Goal: Book appointment/travel/reservation

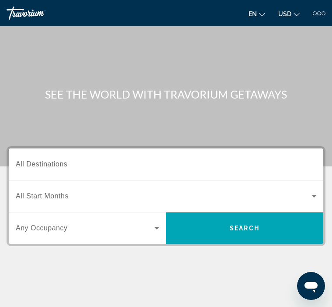
click at [29, 162] on span "All Destinations" at bounding box center [42, 163] width 52 height 7
click at [29, 162] on input "Destination All Destinations" at bounding box center [166, 164] width 301 height 10
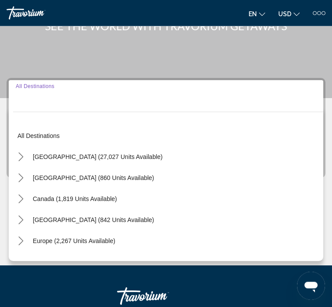
scroll to position [117, 0]
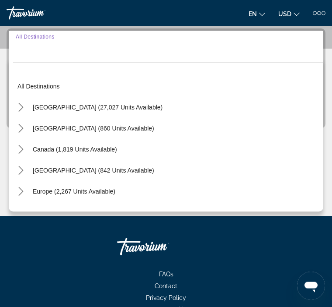
click at [13, 107] on mat-icon "Toggle United States (27,027 units available) submenu" at bounding box center [20, 107] width 15 height 15
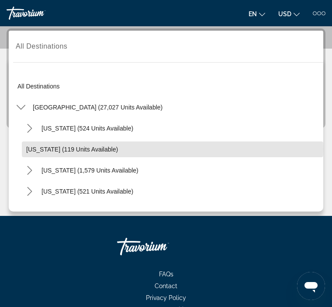
click at [32, 149] on span "[US_STATE] (119 units available)" at bounding box center [72, 149] width 92 height 7
type input "**********"
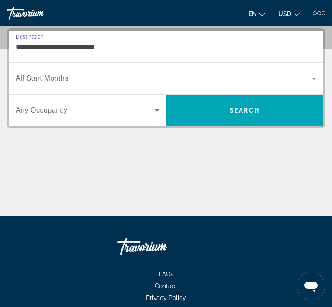
click at [38, 81] on span "All Start Months" at bounding box center [42, 77] width 53 height 7
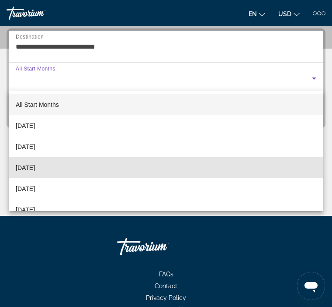
click at [31, 166] on span "[DATE]" at bounding box center [25, 167] width 19 height 10
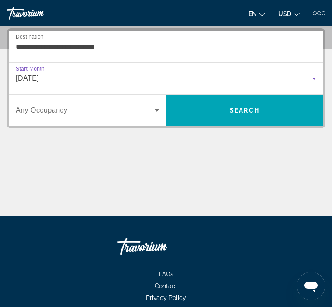
click at [42, 115] on span "Search widget" at bounding box center [85, 110] width 139 height 10
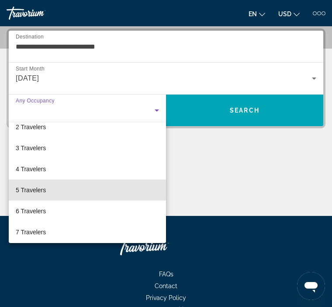
scroll to position [32, 0]
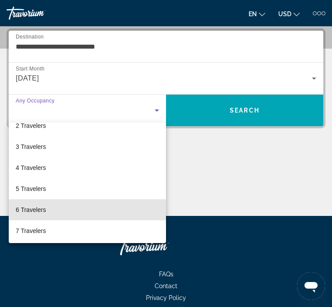
click at [20, 208] on span "6 Travelers" at bounding box center [31, 209] width 30 height 10
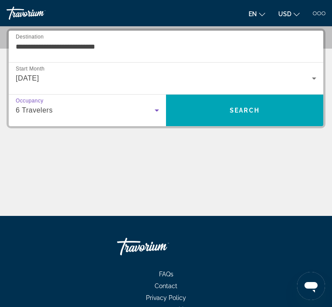
click at [242, 109] on span "Search" at bounding box center [245, 110] width 30 height 7
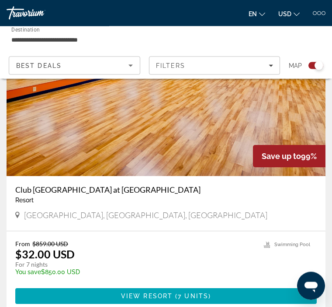
scroll to position [254, 0]
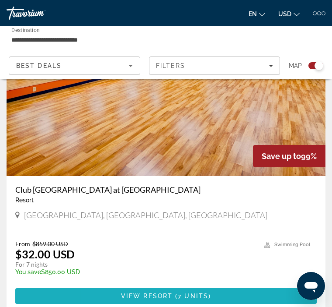
click at [144, 297] on span "View Resort" at bounding box center [147, 295] width 52 height 7
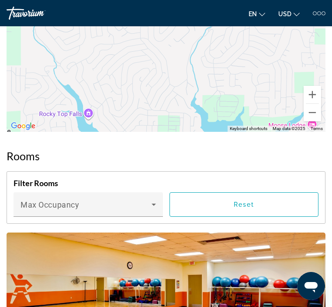
scroll to position [1318, 0]
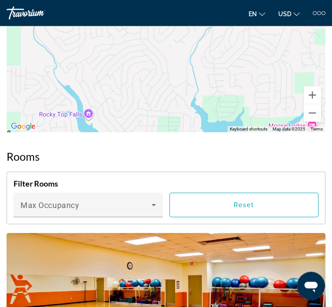
click at [150, 200] on icon "Main content" at bounding box center [154, 205] width 10 height 10
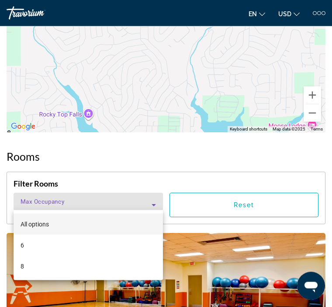
scroll to position [1319, 0]
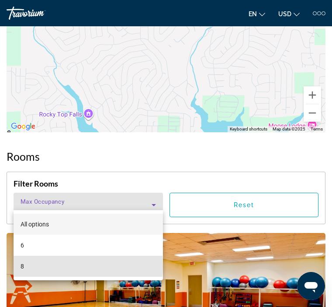
click at [21, 266] on span "8" at bounding box center [22, 266] width 3 height 10
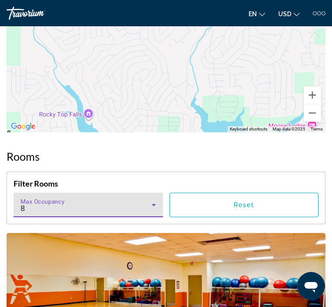
click at [240, 201] on span "Reset" at bounding box center [244, 204] width 21 height 7
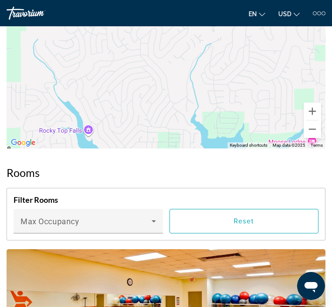
scroll to position [1302, 0]
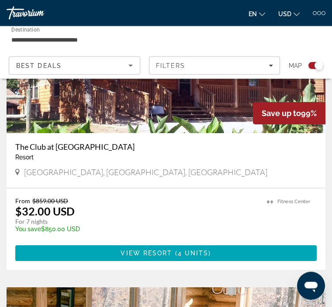
scroll to position [590, 0]
click at [151, 256] on span "View Resort" at bounding box center [147, 252] width 52 height 7
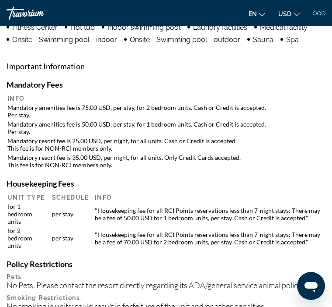
scroll to position [613, 0]
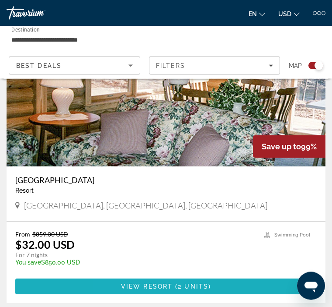
scroll to position [851, 0]
click at [150, 286] on span "View Resort" at bounding box center [147, 285] width 52 height 7
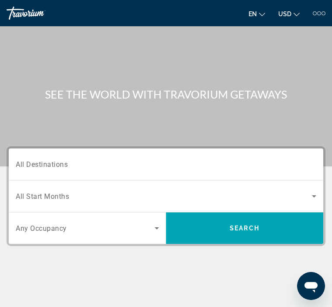
click at [34, 161] on span "All Destinations" at bounding box center [42, 164] width 52 height 8
click at [34, 161] on input "Destination All Destinations" at bounding box center [166, 164] width 301 height 10
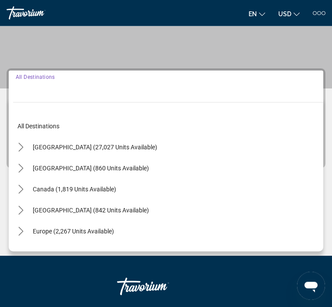
scroll to position [117, 0]
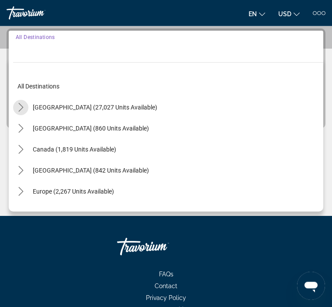
click at [14, 108] on mat-icon "Toggle United States (27,027 units available) submenu" at bounding box center [20, 107] width 15 height 15
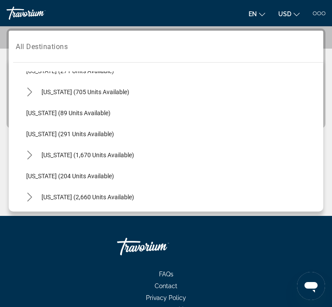
scroll to position [335, 0]
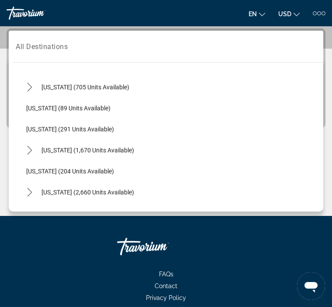
click at [27, 150] on icon "Toggle Missouri (1,670 units available) submenu" at bounding box center [29, 150] width 9 height 9
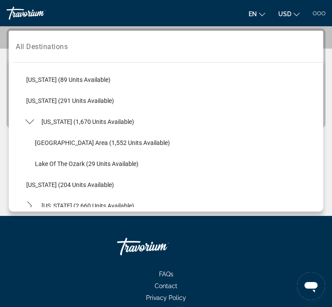
scroll to position [366, 0]
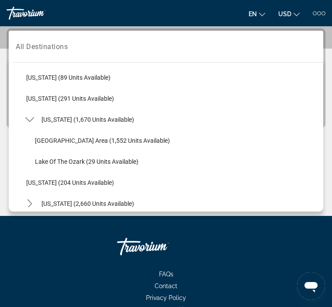
click at [38, 159] on span "Lake of the Ozark (29 units available)" at bounding box center [87, 161] width 104 height 7
type input "**********"
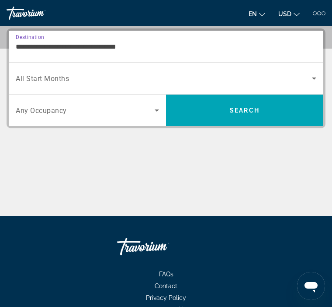
click at [38, 73] on span "Search widget" at bounding box center [164, 78] width 296 height 10
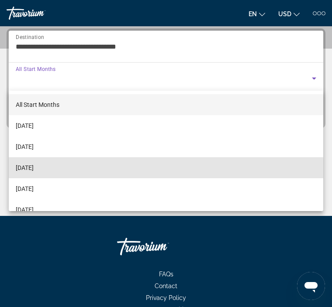
click at [30, 164] on span "[DATE]" at bounding box center [25, 167] width 18 height 10
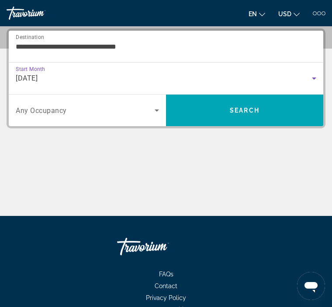
click at [37, 113] on span "Any Occupancy" at bounding box center [41, 110] width 51 height 8
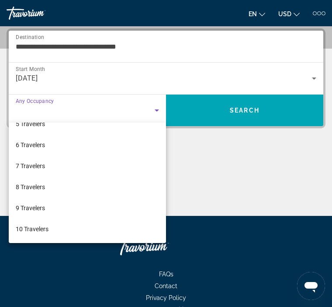
scroll to position [97, 0]
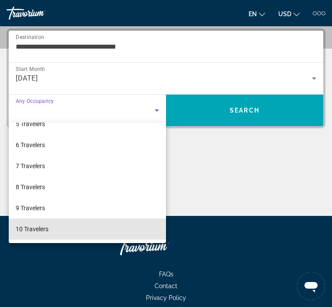
click at [30, 229] on span "10 Travelers" at bounding box center [32, 228] width 33 height 10
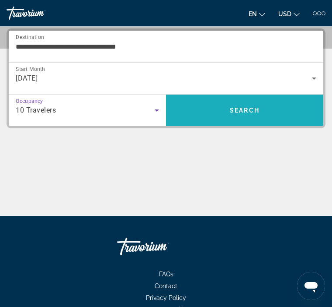
click at [242, 108] on span "Search" at bounding box center [245, 110] width 30 height 7
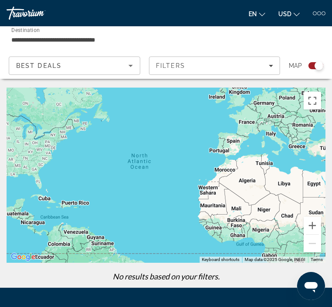
click at [53, 44] on input "**********" at bounding box center [112, 40] width 202 height 10
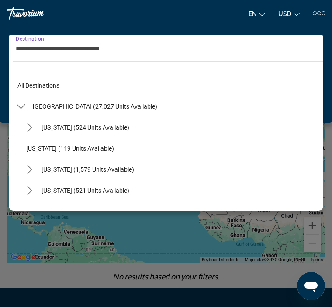
scroll to position [388, 0]
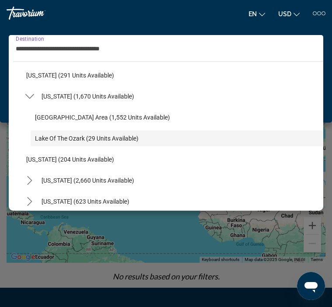
click at [38, 91] on span "Select destination: Missouri (1,670 units available)" at bounding box center [87, 96] width 101 height 21
type input "**********"
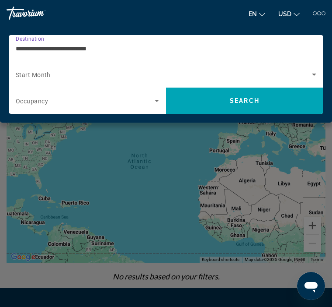
click at [28, 97] on span "Search widget" at bounding box center [85, 100] width 139 height 10
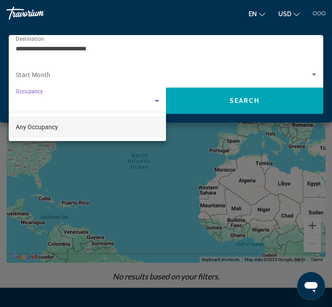
click at [32, 127] on span "Any Occupancy" at bounding box center [37, 126] width 42 height 7
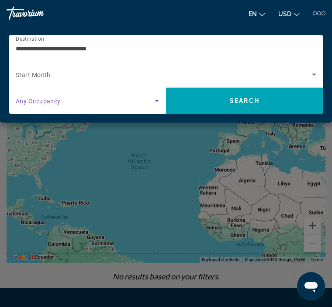
click at [25, 70] on span "Search widget" at bounding box center [164, 74] width 296 height 10
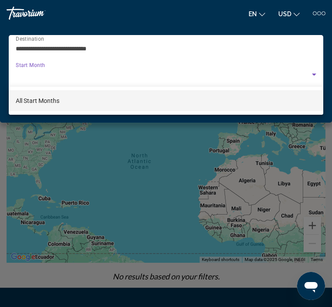
click at [30, 66] on div at bounding box center [166, 153] width 332 height 307
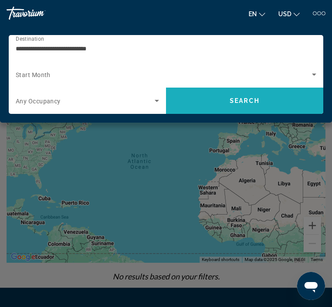
click at [240, 98] on span "Search" at bounding box center [245, 100] width 30 height 7
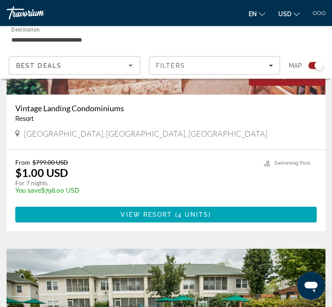
scroll to position [3276, 0]
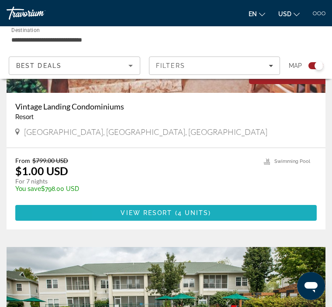
click at [149, 209] on span "View Resort" at bounding box center [147, 212] width 52 height 7
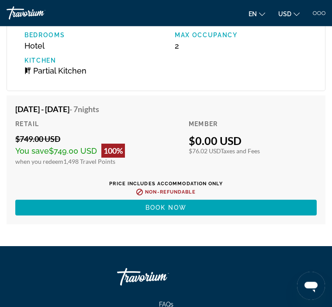
scroll to position [2550, 0]
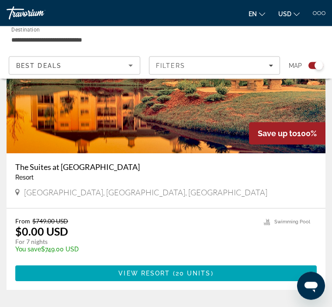
scroll to position [864, 0]
click at [140, 271] on span "View Resort" at bounding box center [144, 272] width 52 height 7
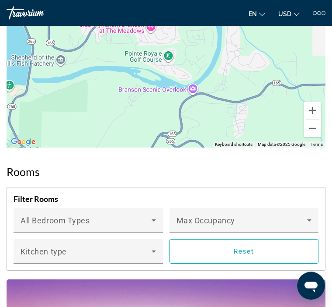
scroll to position [1164, 0]
click at [149, 215] on icon "Main content" at bounding box center [154, 220] width 10 height 10
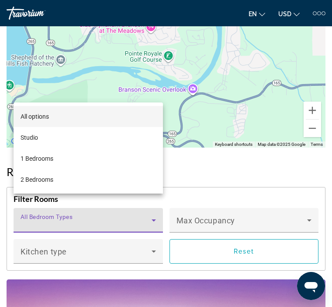
click at [203, 154] on div at bounding box center [166, 153] width 332 height 307
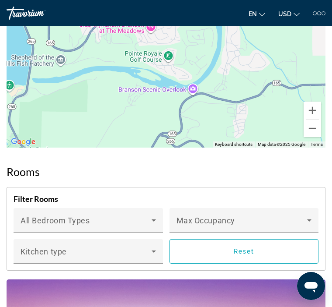
click at [207, 216] on span "Max Occupancy" at bounding box center [206, 220] width 59 height 9
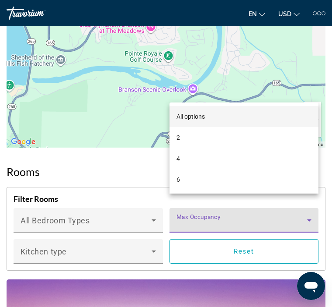
click at [151, 98] on div at bounding box center [166, 153] width 332 height 307
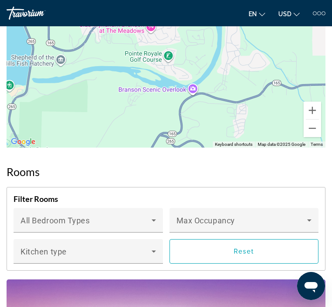
click at [59, 239] on div "Kitchen type" at bounding box center [89, 251] width 136 height 24
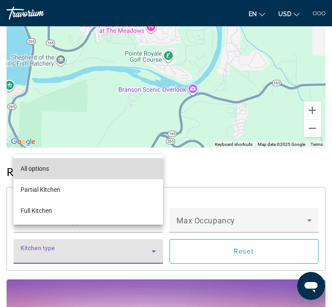
click at [28, 172] on span "All options" at bounding box center [35, 168] width 28 height 7
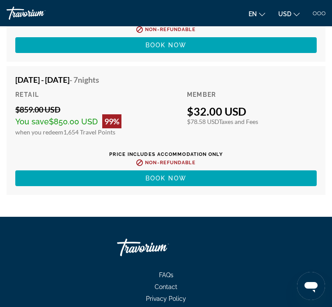
scroll to position [3880, 0]
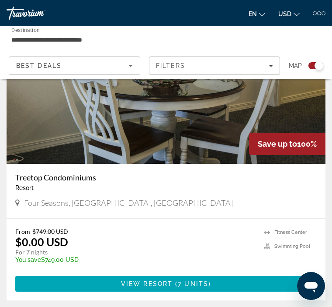
scroll to position [1152, 0]
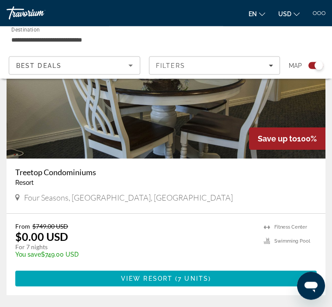
click at [36, 169] on h3 "Treetop Condominiums" at bounding box center [166, 172] width 302 height 10
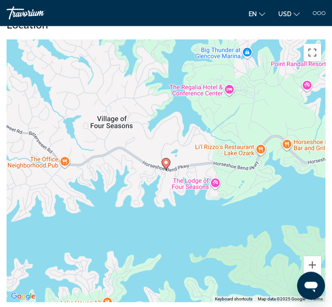
scroll to position [928, 0]
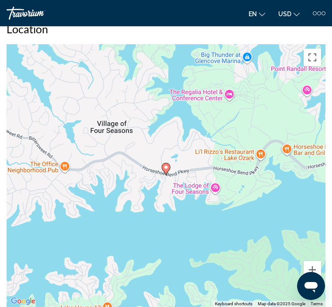
click at [7, 116] on div "To activate drag with keyboard, press Alt + Enter. Once in keyboard drag state,…" at bounding box center [166, 175] width 319 height 262
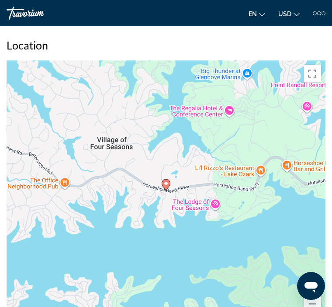
scroll to position [911, 0]
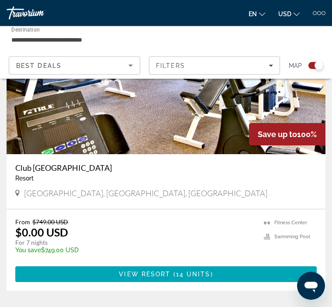
scroll to position [1451, 0]
click at [39, 165] on h3 "Club [GEOGRAPHIC_DATA]" at bounding box center [166, 168] width 302 height 10
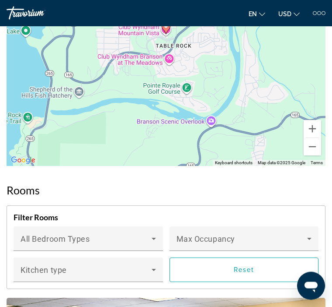
scroll to position [1386, 0]
click at [143, 227] on div "Bedroom Types All Bedroom Types" at bounding box center [89, 239] width 136 height 24
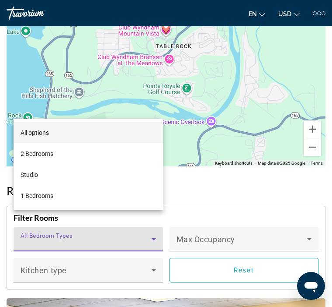
click at [77, 119] on div at bounding box center [166, 153] width 332 height 307
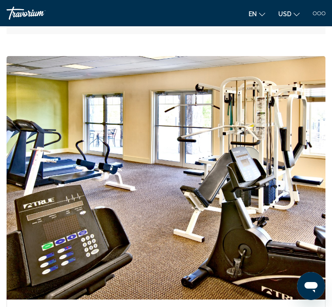
scroll to position [3128, 0]
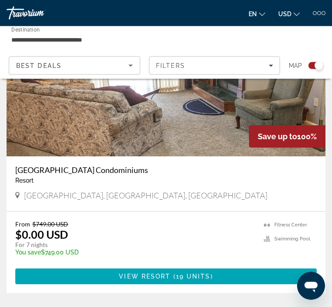
scroll to position [1739, 0]
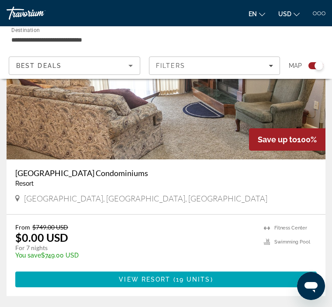
click at [54, 169] on h3 "[GEOGRAPHIC_DATA] Condominiums" at bounding box center [166, 173] width 302 height 10
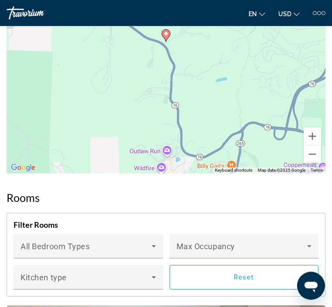
scroll to position [1261, 0]
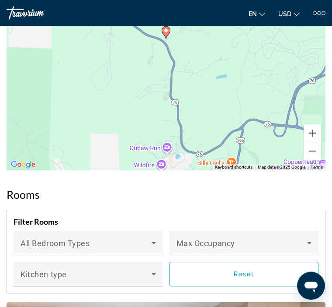
click at [66, 231] on div "Bedroom Types All Bedroom Types" at bounding box center [89, 243] width 136 height 24
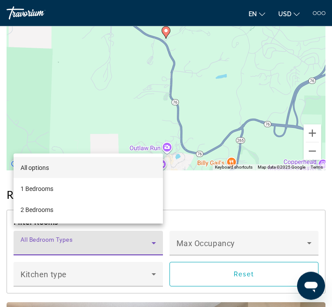
scroll to position [1262, 0]
click at [21, 107] on div at bounding box center [166, 153] width 332 height 307
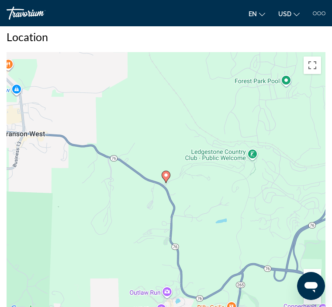
scroll to position [1117, 0]
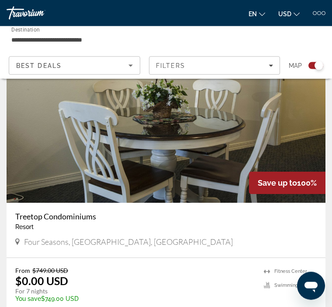
scroll to position [1109, 0]
